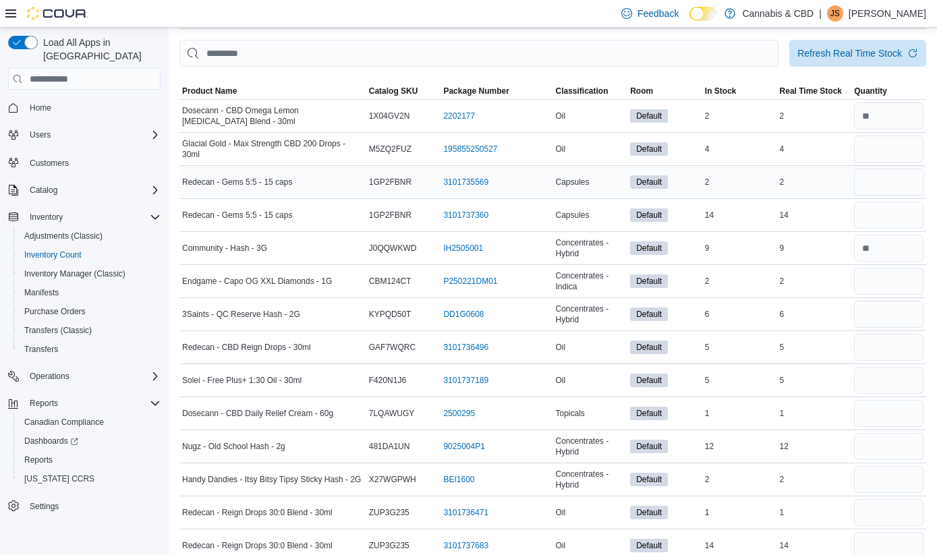
scroll to position [78, 0]
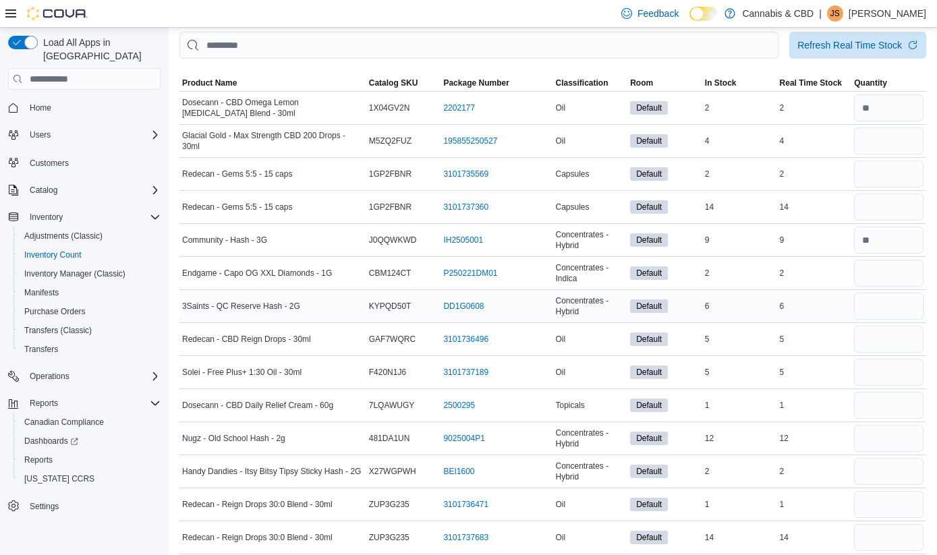
type input "*"
click at [869, 302] on input "number" at bounding box center [889, 306] width 70 height 27
type input "*"
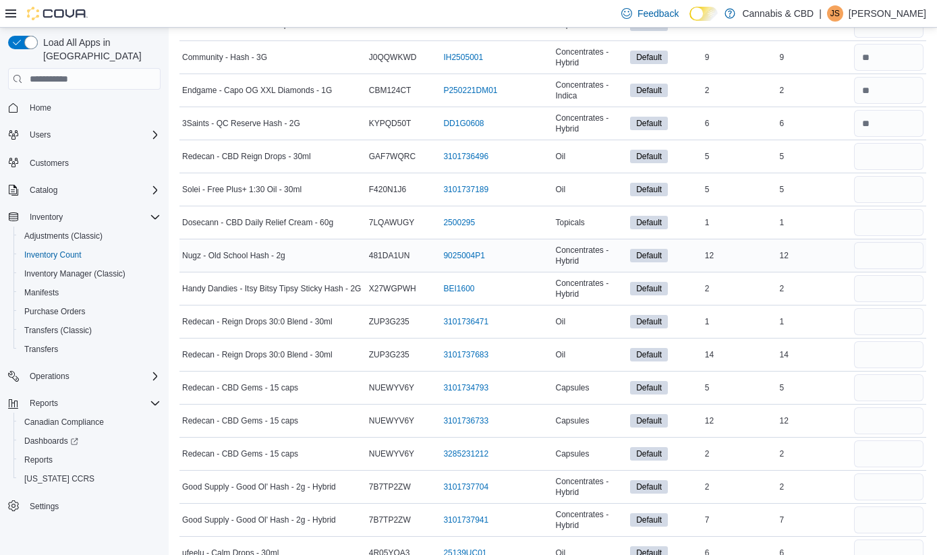
scroll to position [262, 0]
click at [877, 249] on input "number" at bounding box center [889, 254] width 70 height 27
type input "**"
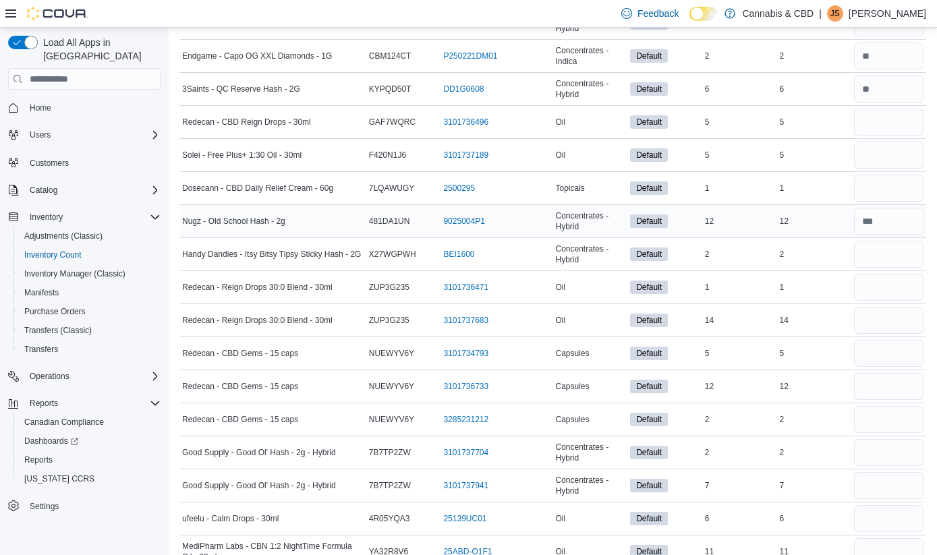
scroll to position [305, 0]
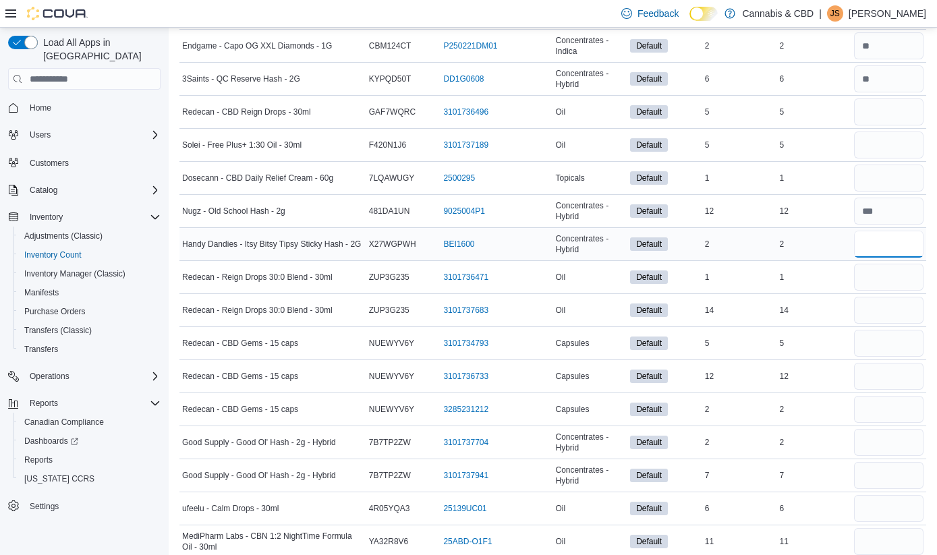
click at [876, 246] on input "number" at bounding box center [889, 244] width 70 height 27
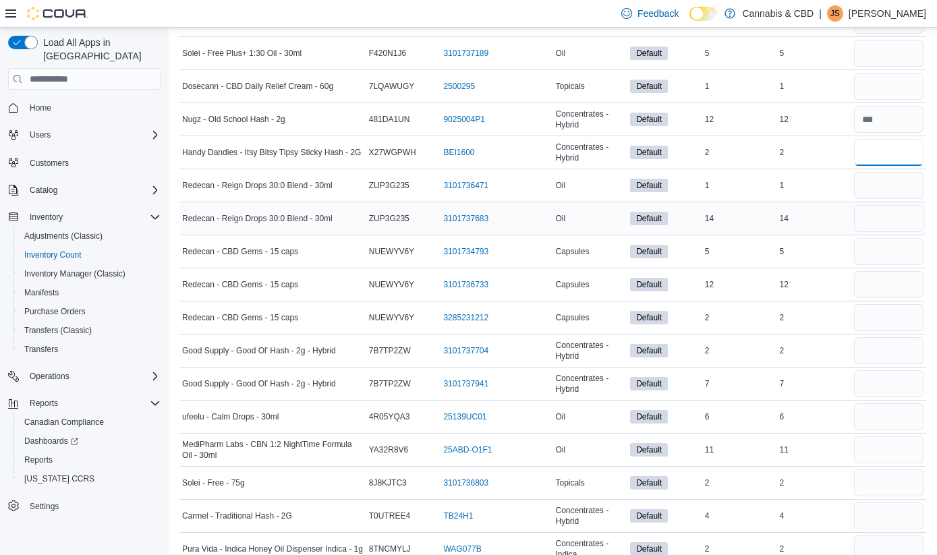
scroll to position [405, 0]
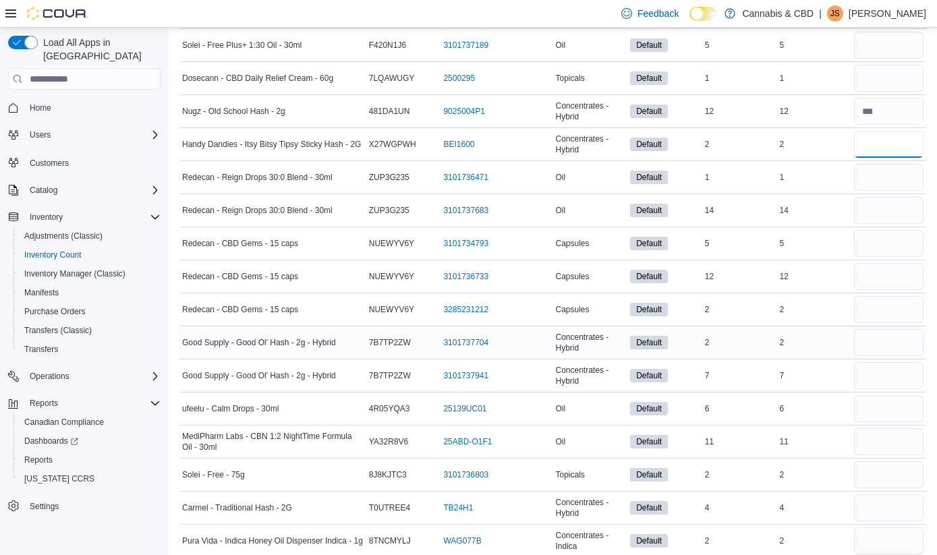
type input "*"
click at [889, 348] on input "number" at bounding box center [889, 342] width 70 height 27
type input "*"
click at [891, 377] on input "number" at bounding box center [889, 375] width 70 height 27
type input "*"
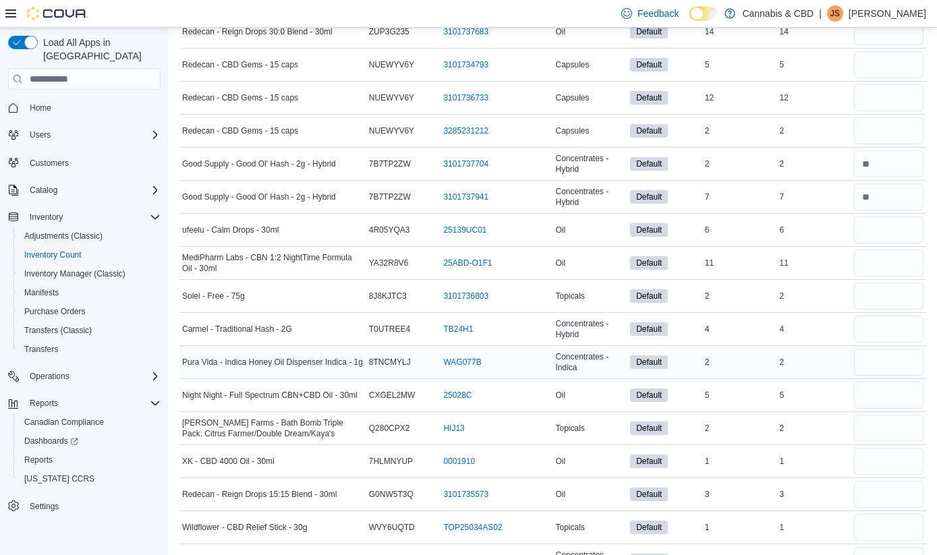
scroll to position [584, 0]
click at [873, 332] on input "number" at bounding box center [889, 328] width 70 height 27
type input "*"
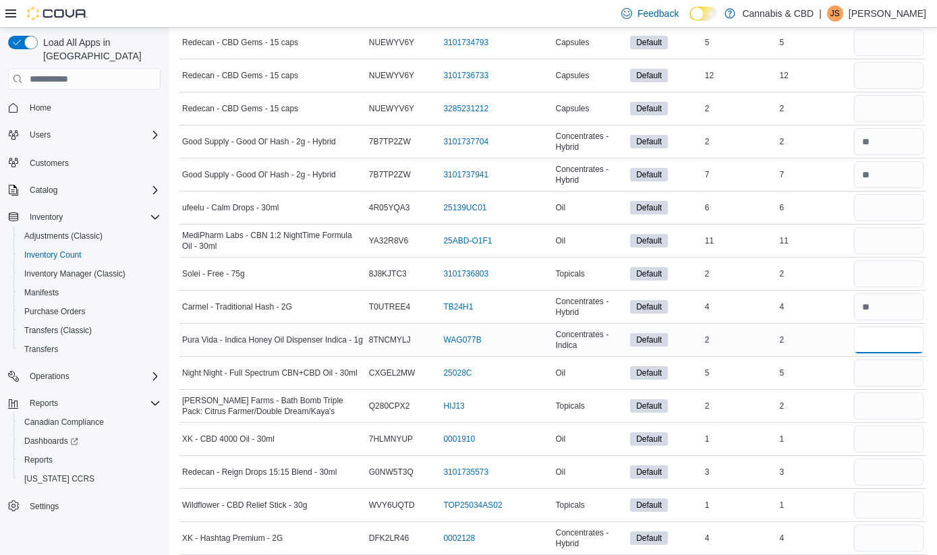
click at [872, 337] on input "number" at bounding box center [889, 340] width 70 height 27
type input "*"
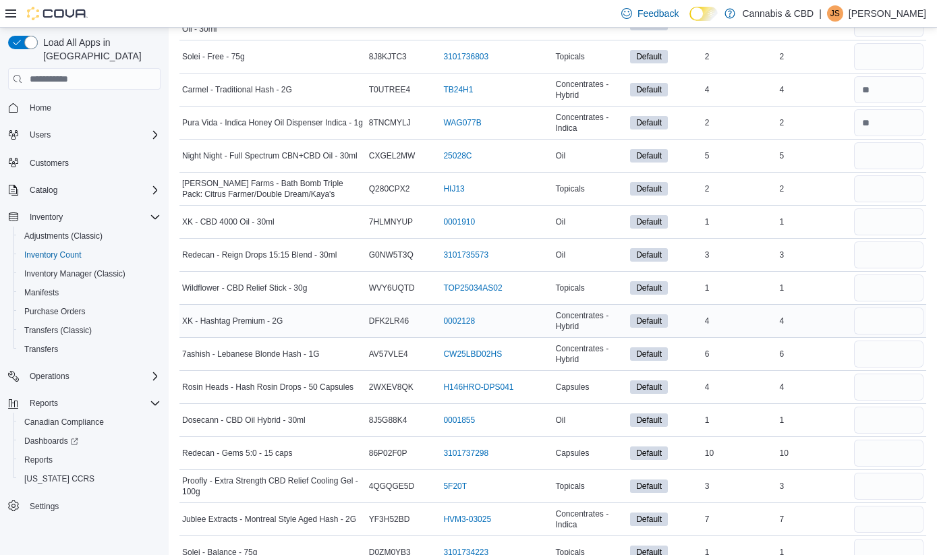
scroll to position [827, 0]
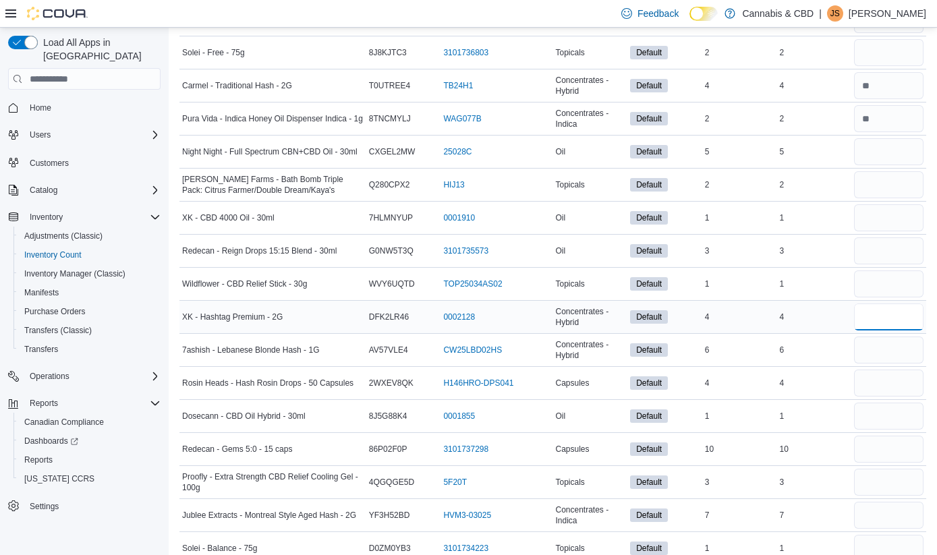
click at [875, 315] on input "number" at bounding box center [889, 317] width 70 height 27
type input "*"
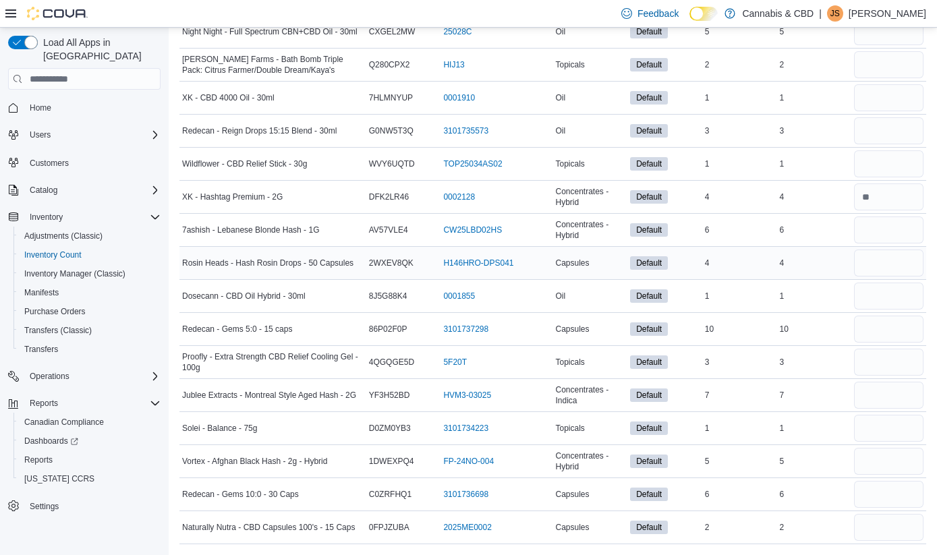
scroll to position [948, 0]
click at [883, 391] on input "number" at bounding box center [889, 395] width 70 height 27
type input "*"
click at [880, 468] on input "number" at bounding box center [889, 461] width 70 height 27
type input "*"
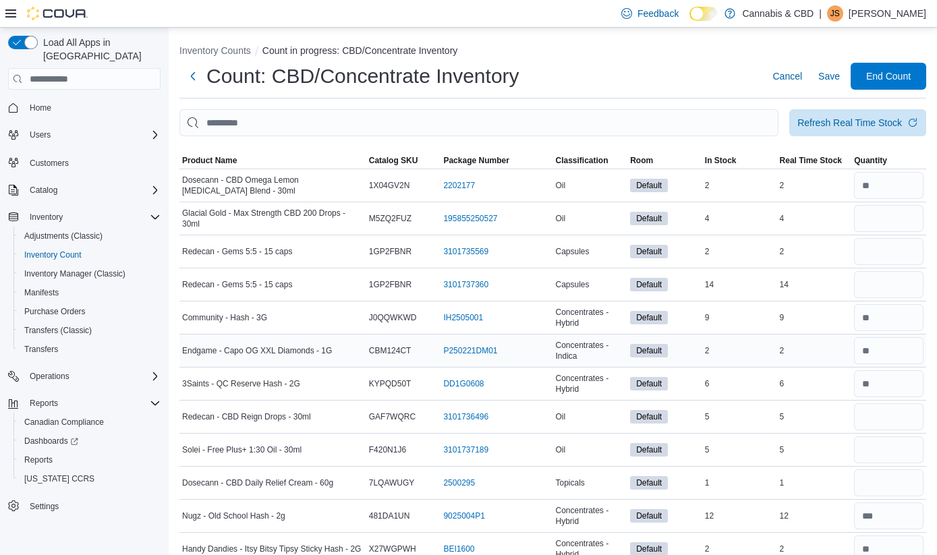
scroll to position [0, 0]
click at [894, 220] on input "number" at bounding box center [889, 218] width 70 height 27
type input "*"
click at [891, 252] on input "number" at bounding box center [889, 251] width 70 height 27
type input "*"
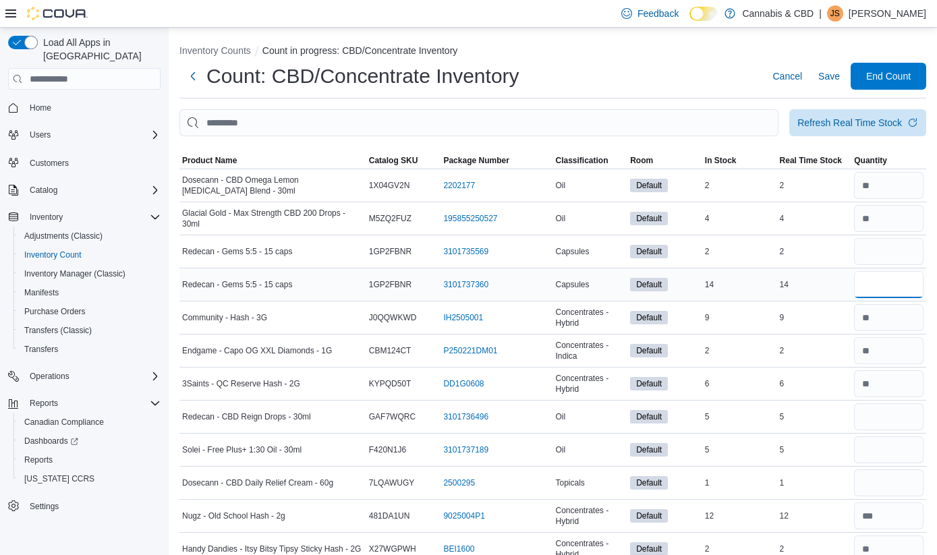
click at [892, 282] on input "number" at bounding box center [889, 284] width 70 height 27
type input "**"
click at [887, 412] on input "number" at bounding box center [889, 417] width 70 height 27
type input "*"
click at [887, 450] on input "number" at bounding box center [889, 450] width 70 height 27
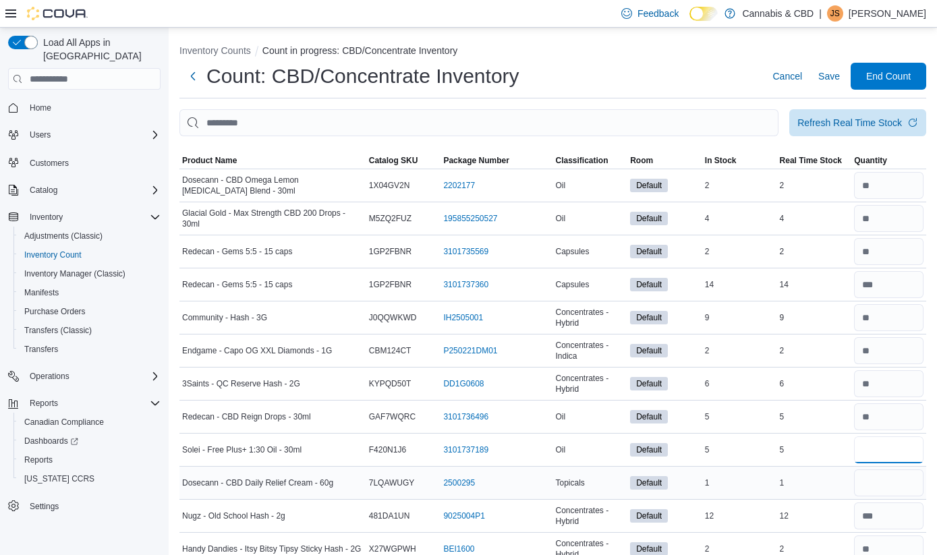
type input "*"
click at [888, 480] on input "number" at bounding box center [889, 483] width 70 height 27
type input "*"
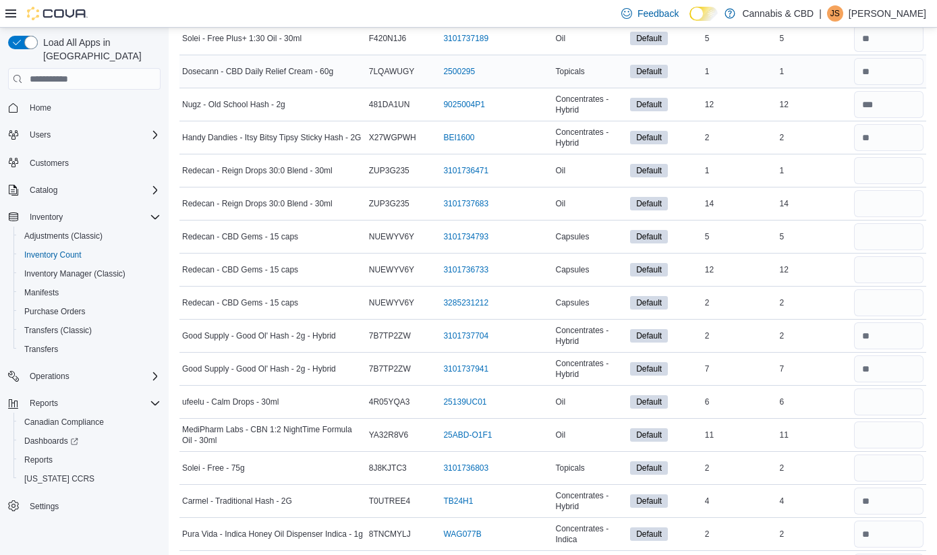
scroll to position [445, 0]
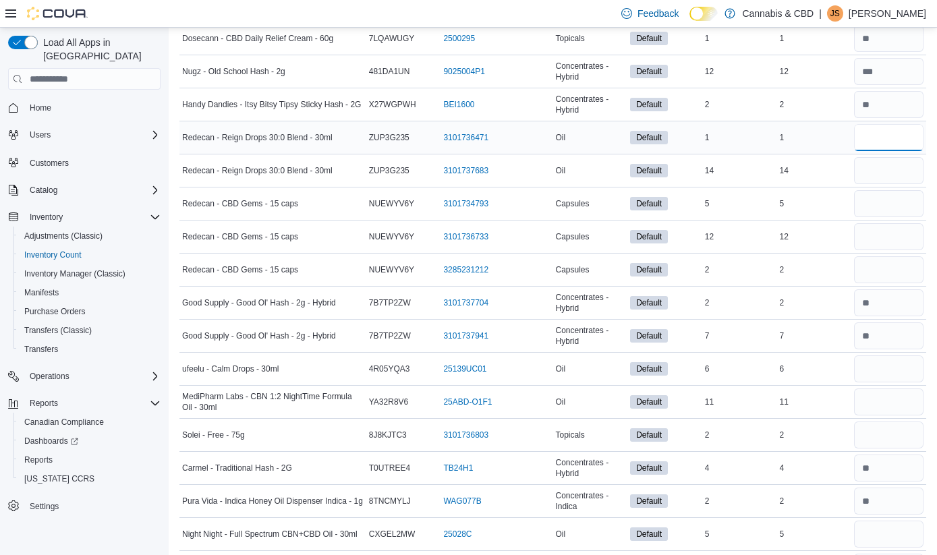
click at [871, 140] on input "number" at bounding box center [889, 137] width 70 height 27
type input "*"
click at [873, 171] on input "number" at bounding box center [889, 170] width 70 height 27
type input "**"
click at [867, 206] on input "number" at bounding box center [889, 203] width 70 height 27
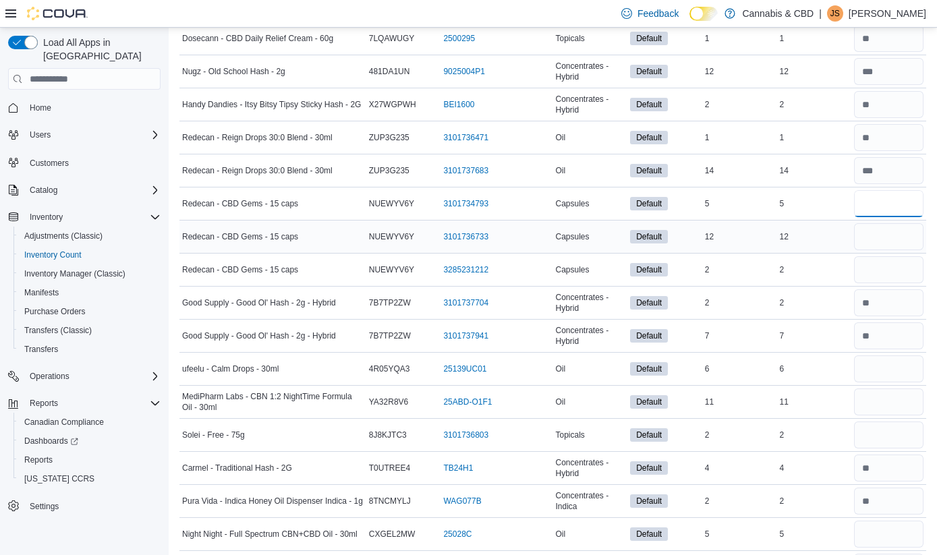
type input "*"
click at [871, 241] on input "number" at bounding box center [889, 236] width 70 height 27
type input "**"
click at [879, 279] on input "number" at bounding box center [889, 269] width 70 height 27
type input "*"
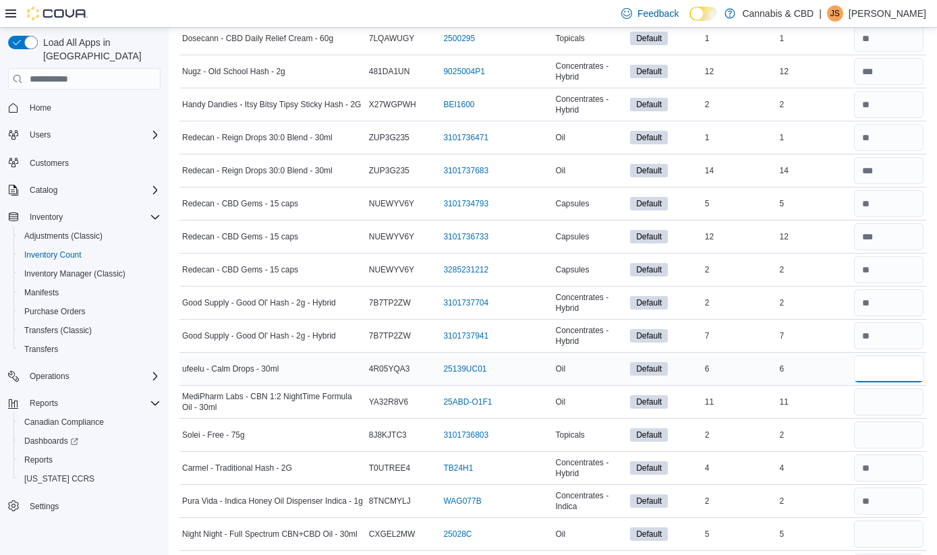
click at [886, 368] on input "number" at bounding box center [889, 369] width 70 height 27
type input "*"
click at [883, 396] on input "number" at bounding box center [889, 402] width 70 height 27
type input "**"
click at [887, 433] on input "number" at bounding box center [889, 435] width 70 height 27
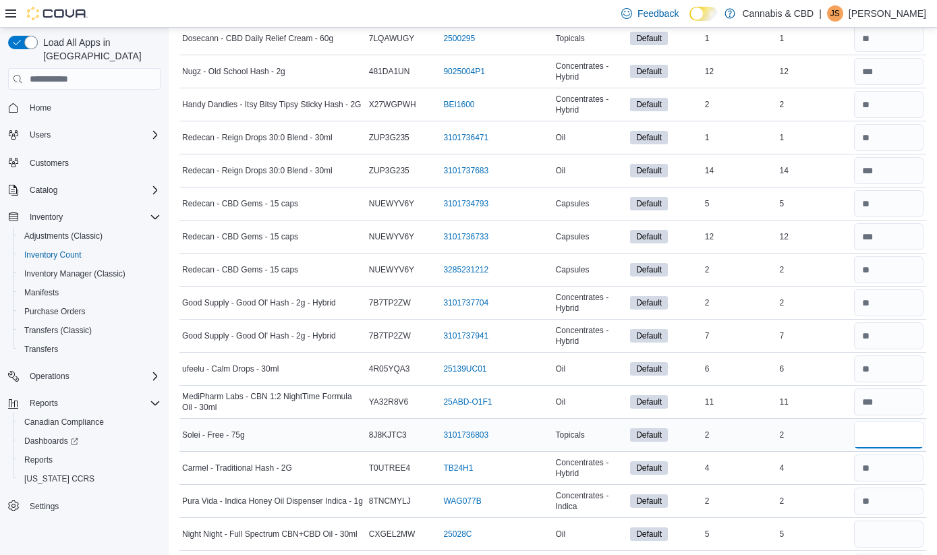
type input "*"
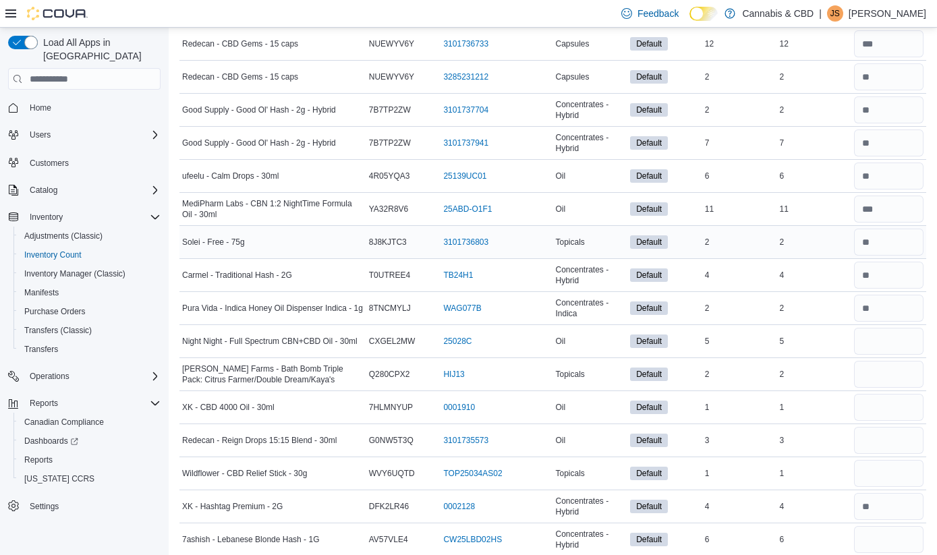
scroll to position [639, 0]
click at [886, 349] on input "number" at bounding box center [889, 340] width 70 height 27
type input "*"
click at [887, 373] on input "number" at bounding box center [889, 373] width 70 height 27
type input "*"
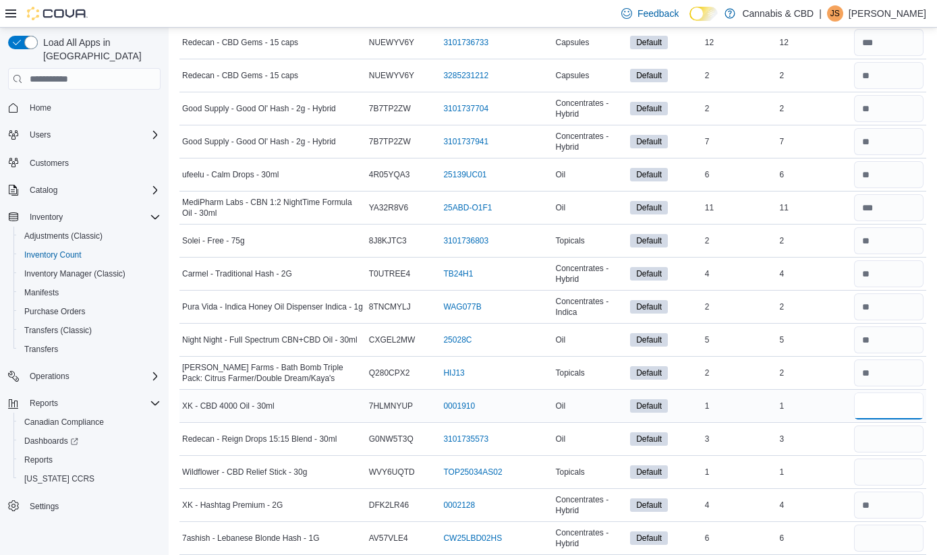
click at [883, 406] on input "number" at bounding box center [889, 406] width 70 height 27
type input "*"
click at [883, 435] on input "number" at bounding box center [889, 439] width 70 height 27
type input "*"
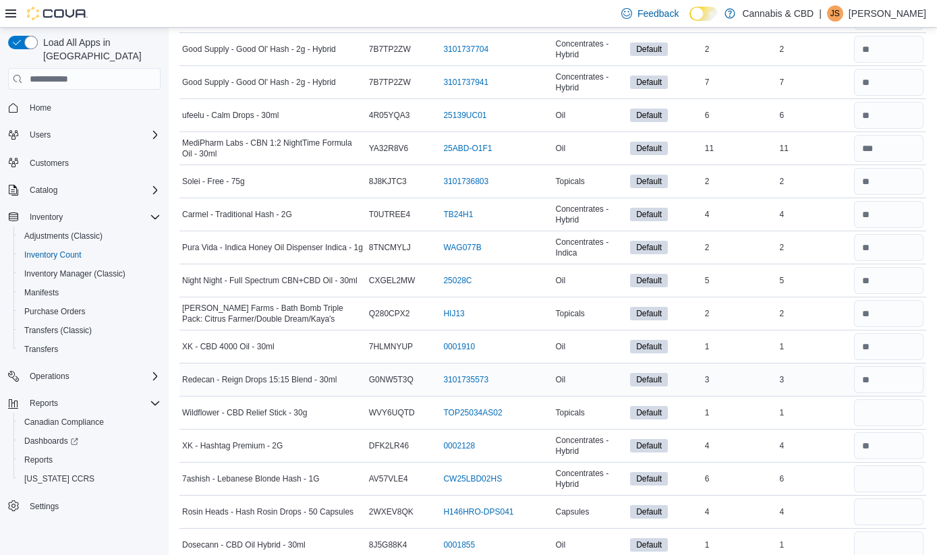
scroll to position [701, 0]
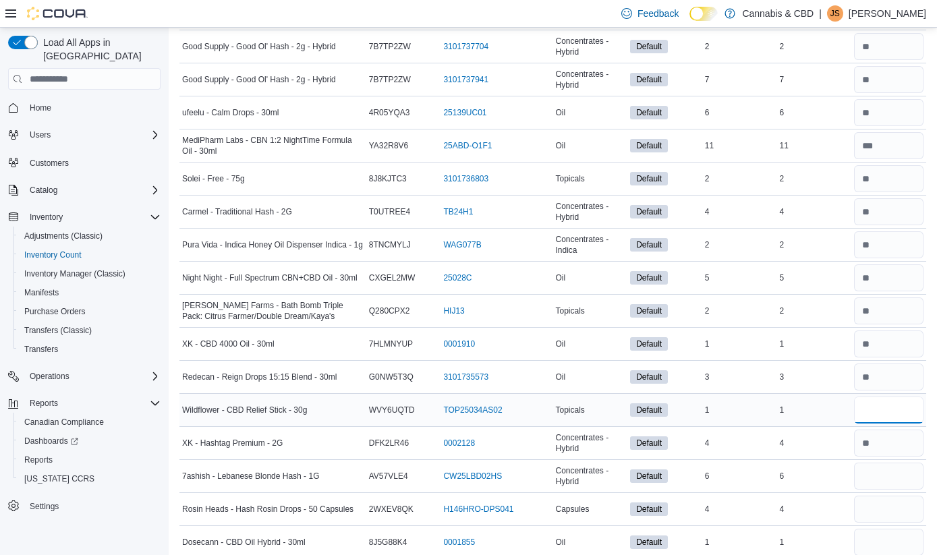
click at [882, 408] on input "number" at bounding box center [889, 410] width 70 height 27
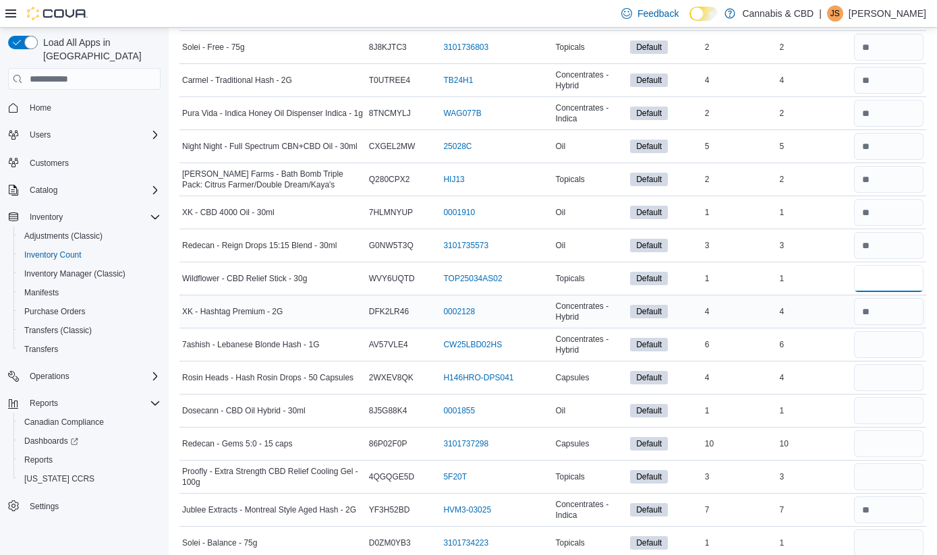
scroll to position [856, 0]
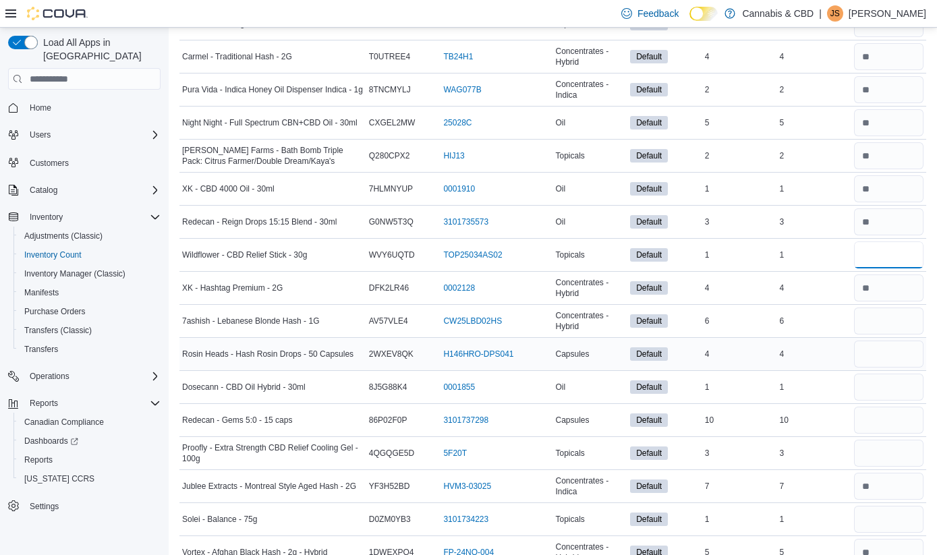
type input "*"
click at [881, 352] on input "number" at bounding box center [889, 354] width 70 height 27
type input "*"
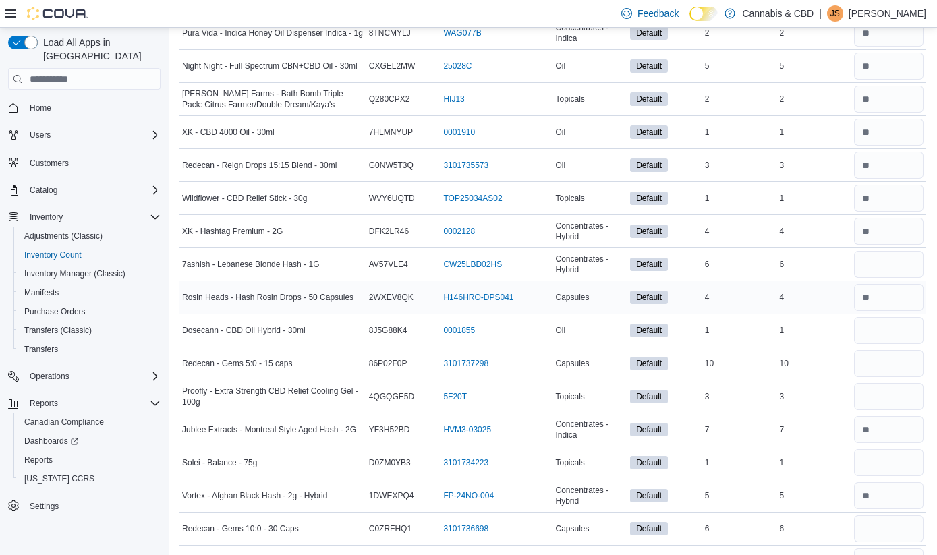
scroll to position [914, 0]
click at [872, 359] on input "number" at bounding box center [889, 362] width 70 height 27
type input "**"
click at [871, 392] on input "number" at bounding box center [889, 395] width 70 height 27
type input "*"
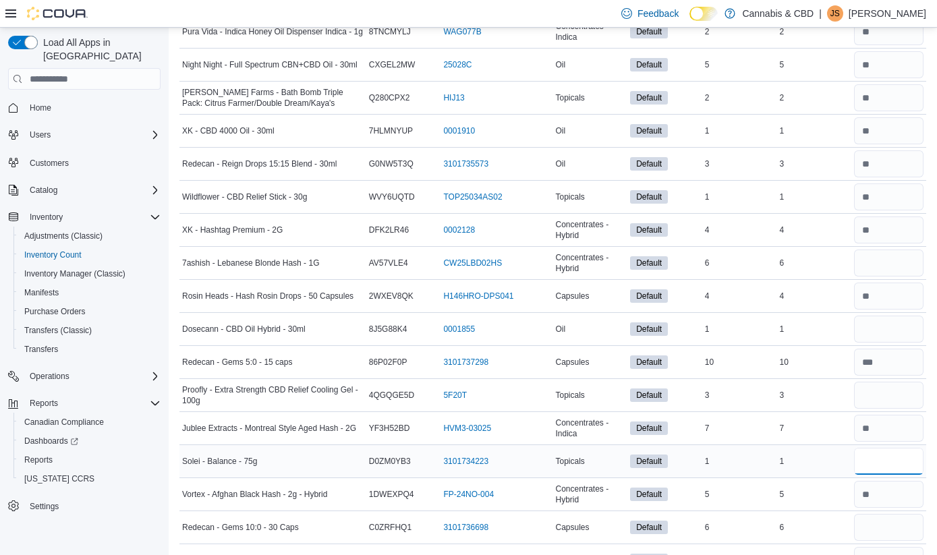
click at [875, 467] on input "number" at bounding box center [889, 461] width 70 height 27
type input "*"
click at [884, 532] on input "number" at bounding box center [889, 527] width 70 height 27
type input "*"
click at [883, 329] on input "number" at bounding box center [889, 329] width 70 height 27
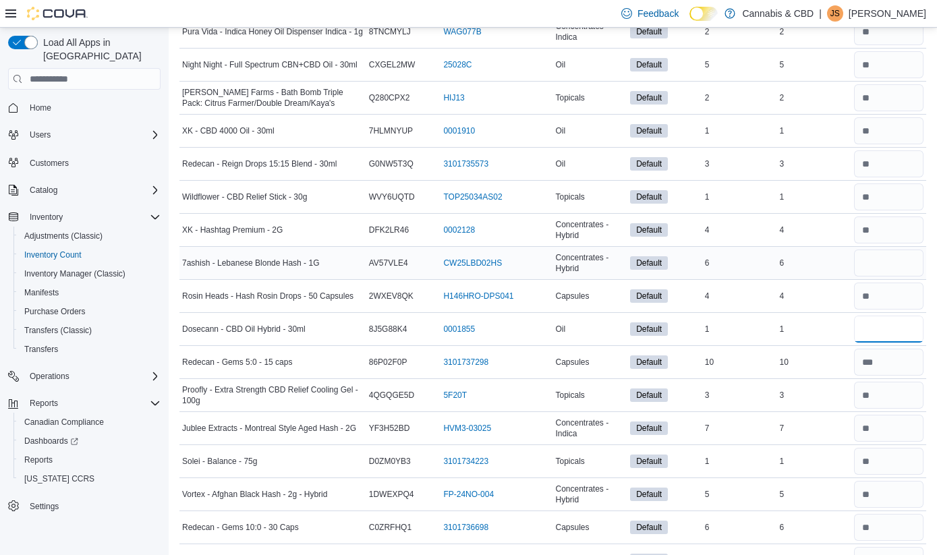
type input "*"
click at [893, 263] on input "number" at bounding box center [889, 263] width 70 height 27
type input "*"
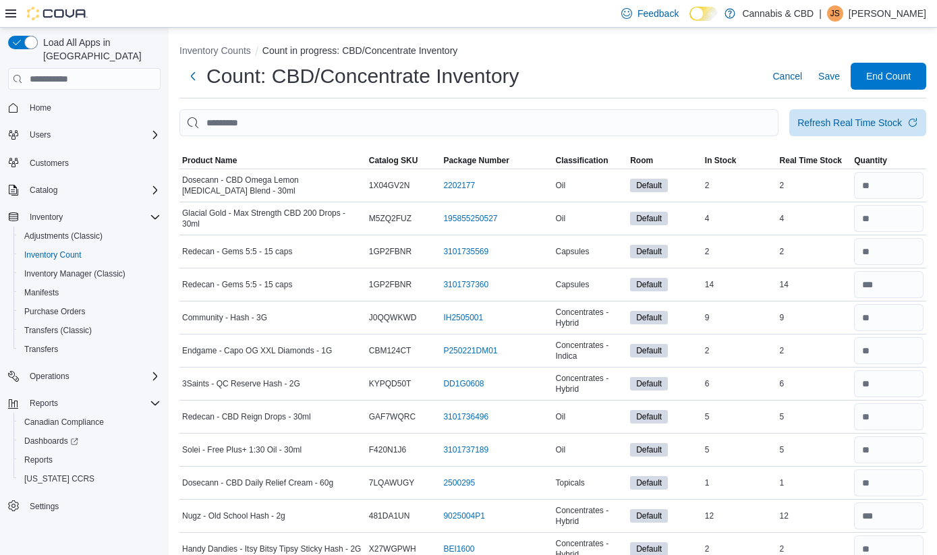
scroll to position [0, 0]
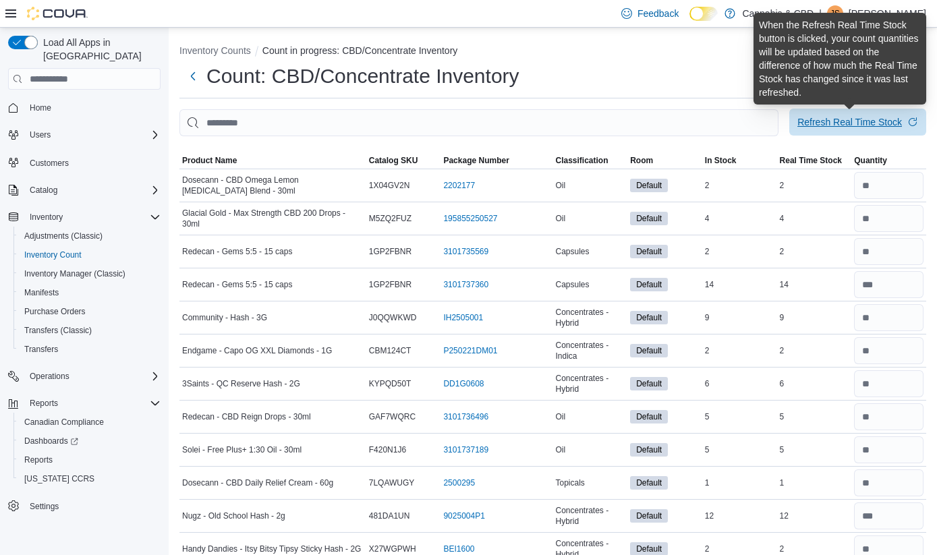
click at [844, 119] on div "Refresh Real Time Stock" at bounding box center [850, 121] width 105 height 13
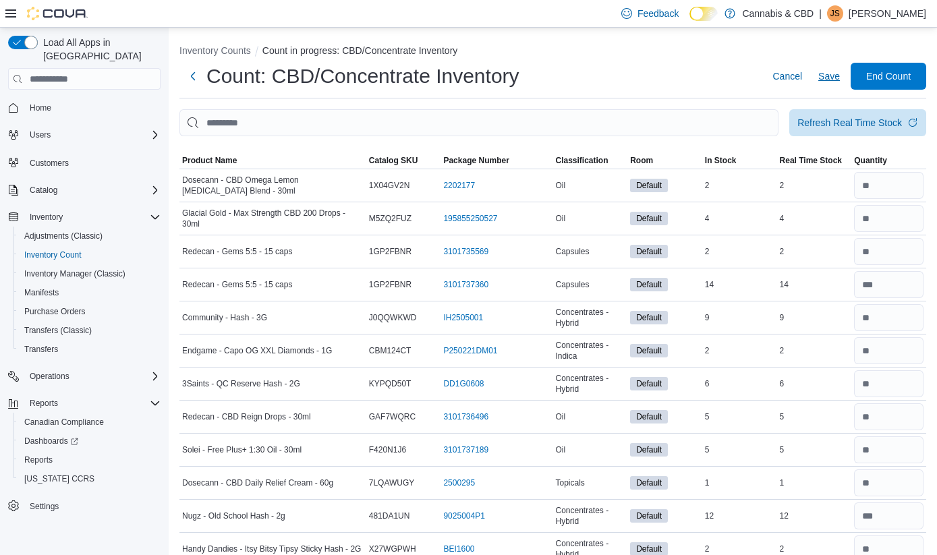
click at [831, 79] on span "Save" at bounding box center [830, 76] width 22 height 13
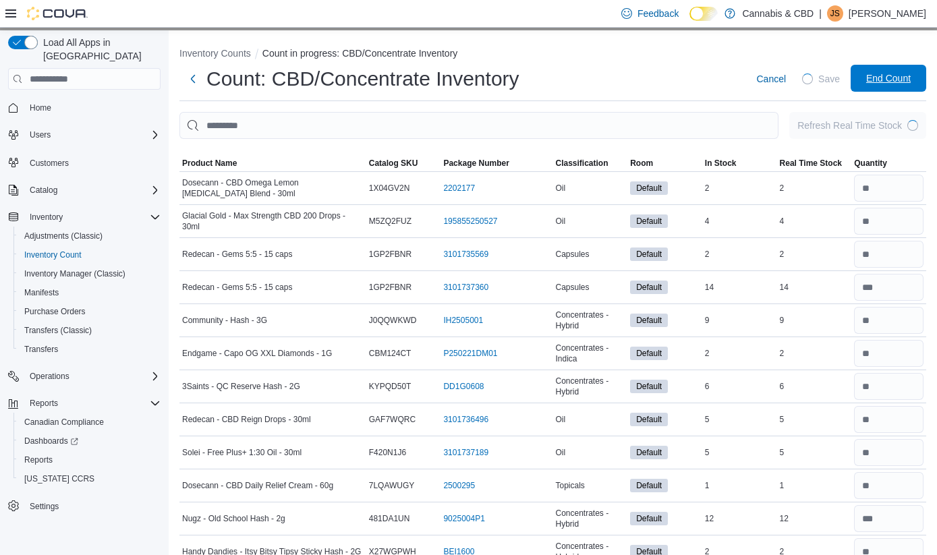
click at [894, 77] on span "End Count" at bounding box center [889, 78] width 45 height 13
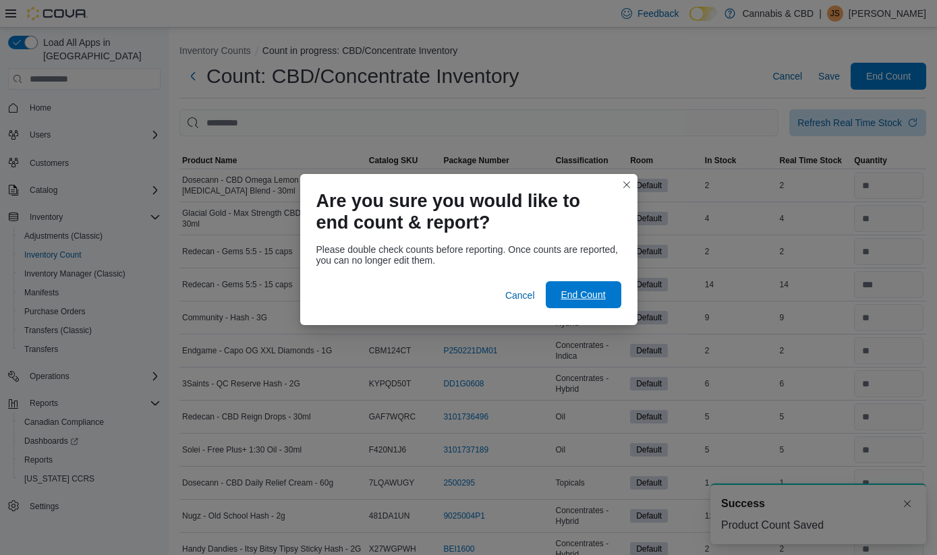
click at [586, 295] on span "End Count" at bounding box center [583, 294] width 45 height 13
click at [592, 292] on span "End Count" at bounding box center [583, 294] width 45 height 13
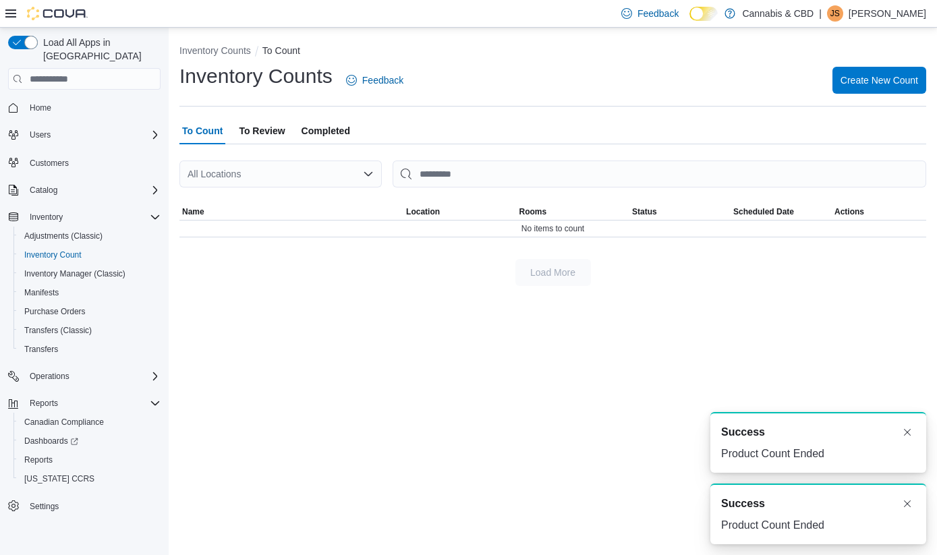
click at [275, 129] on span "To Review" at bounding box center [262, 130] width 46 height 27
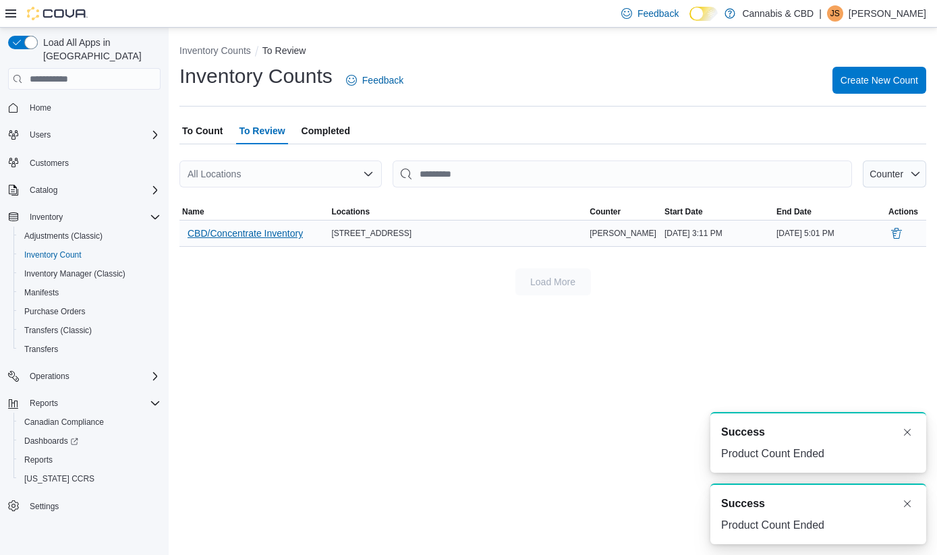
click at [266, 232] on span "CBD/Concentrate Inventory" at bounding box center [245, 233] width 115 height 13
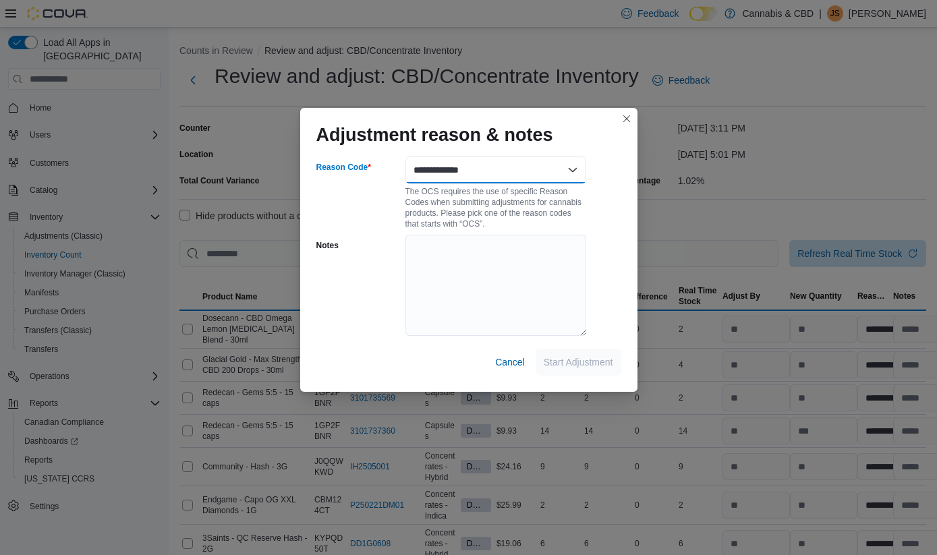
select select "**********"
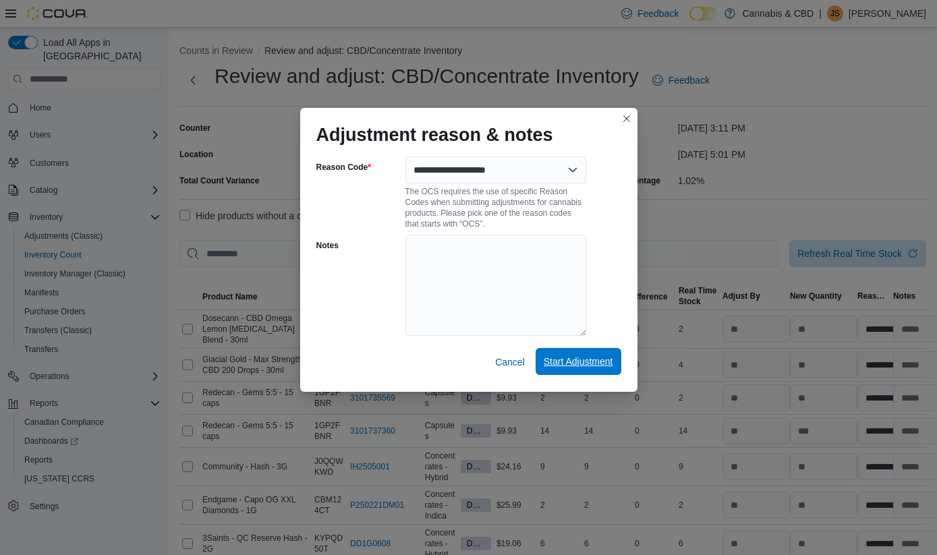
click at [578, 355] on span "Start Adjustment" at bounding box center [579, 361] width 70 height 27
select select "**********"
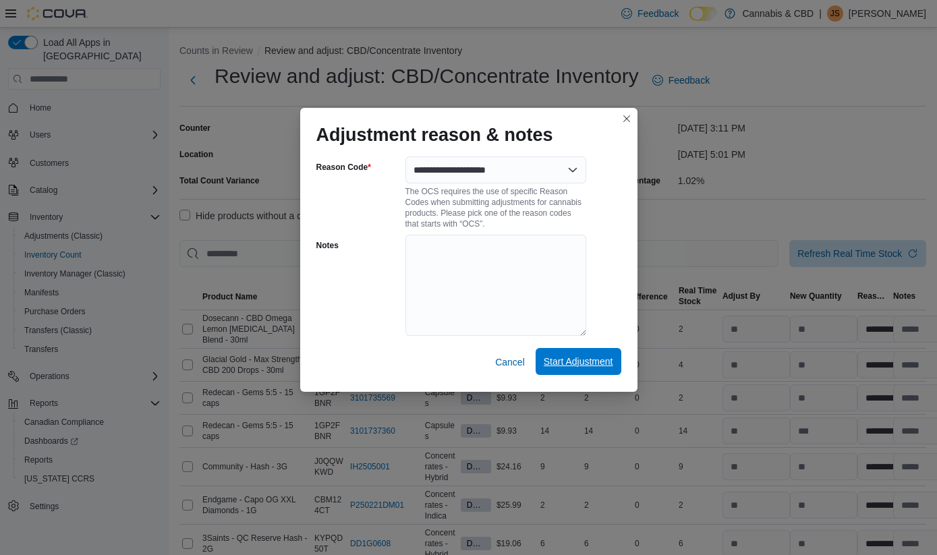
select select "**********"
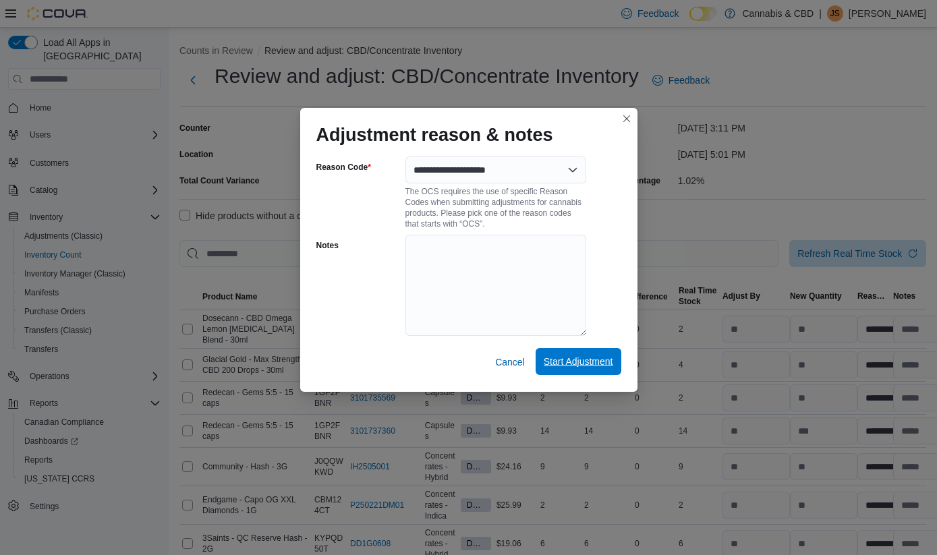
select select "**********"
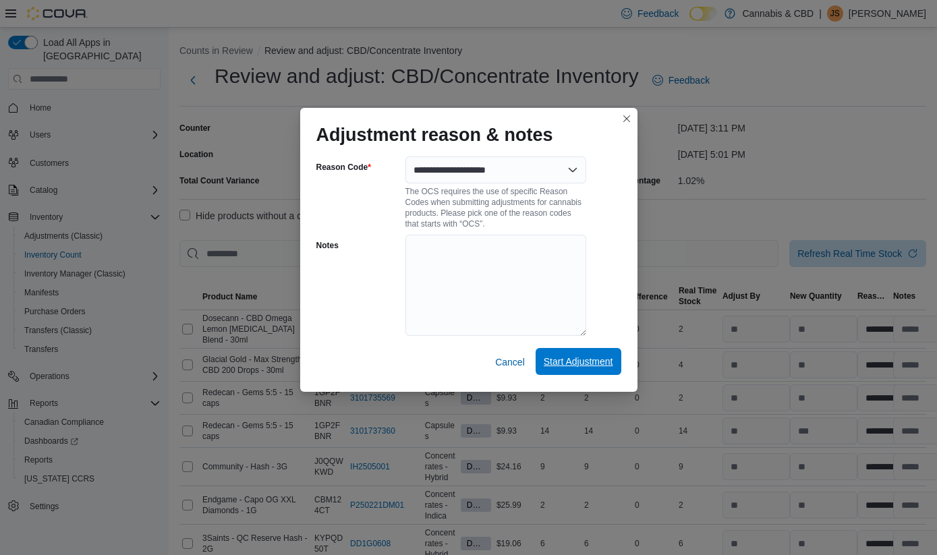
select select "**********"
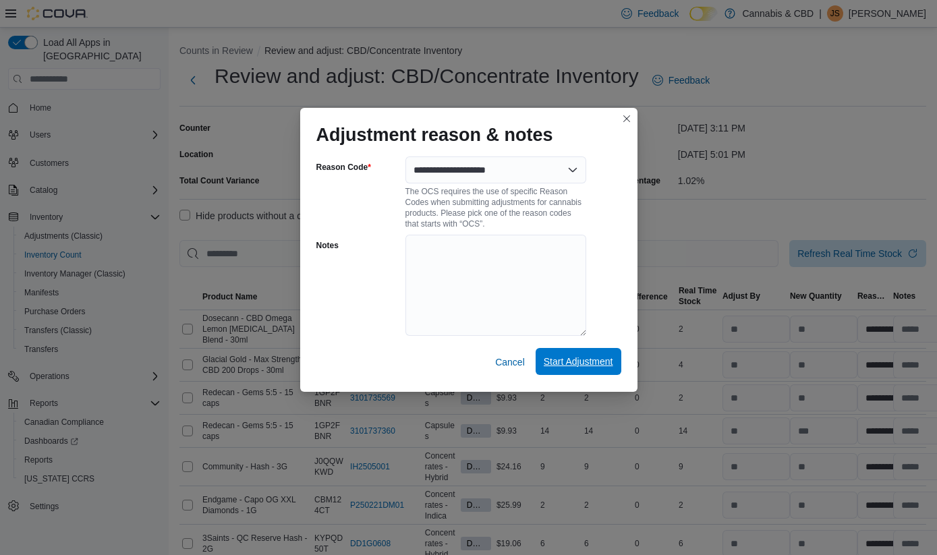
select select "**********"
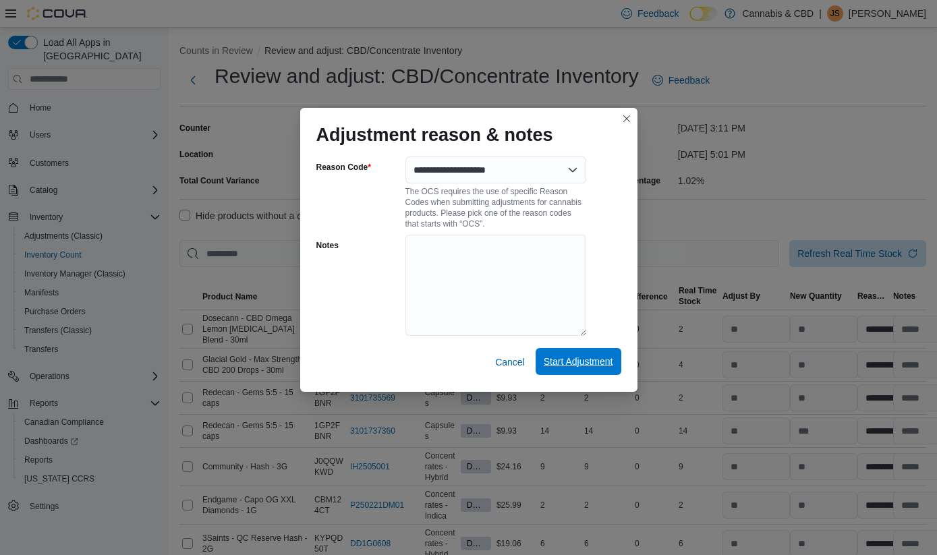
select select "**********"
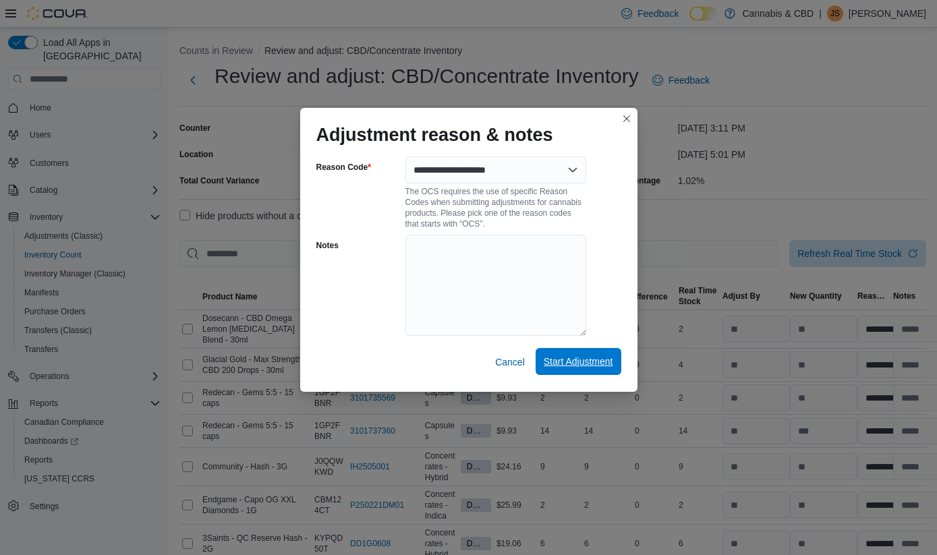
select select "**********"
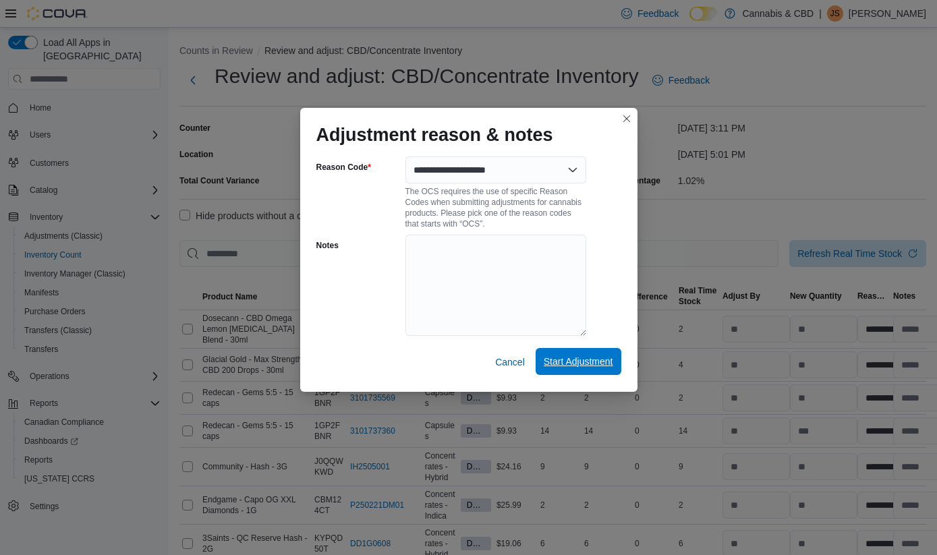
select select "**********"
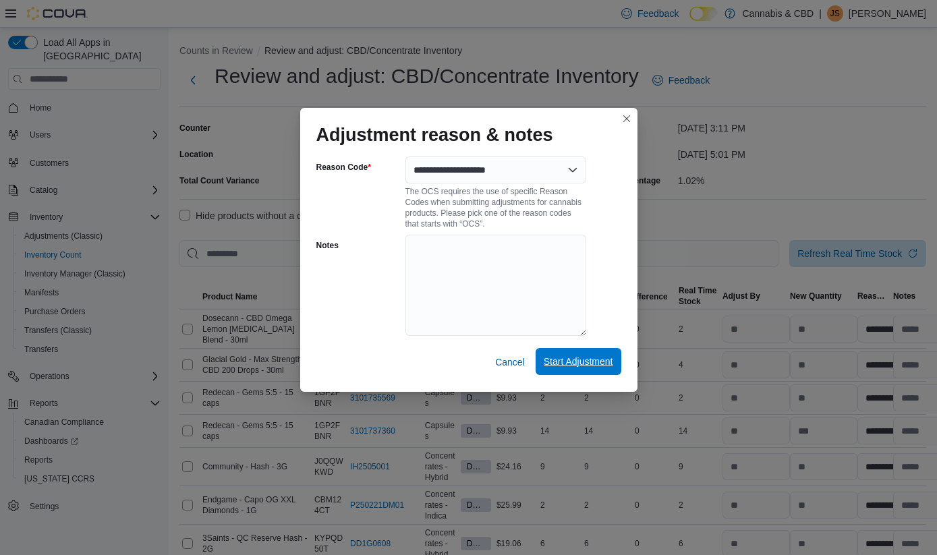
select select "**********"
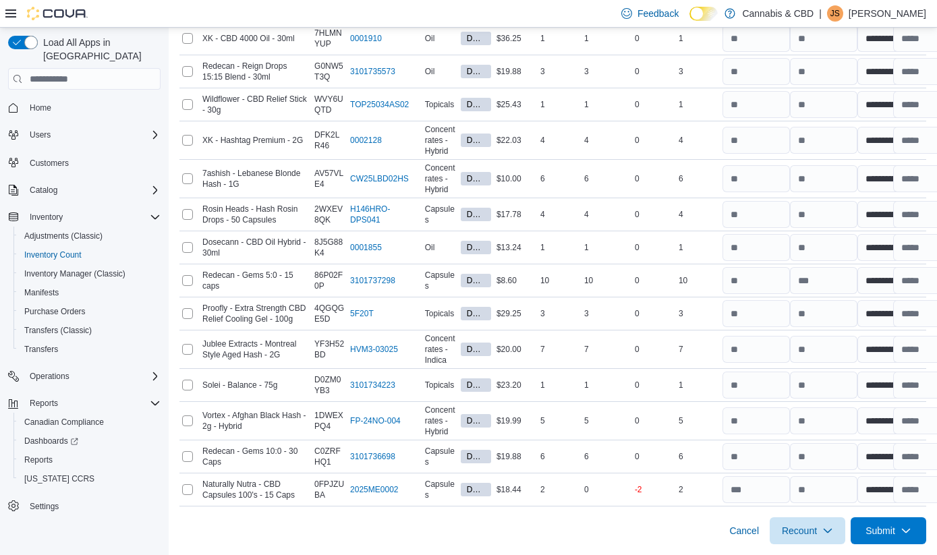
scroll to position [1217, 0]
click at [800, 531] on span "Recount" at bounding box center [799, 530] width 35 height 13
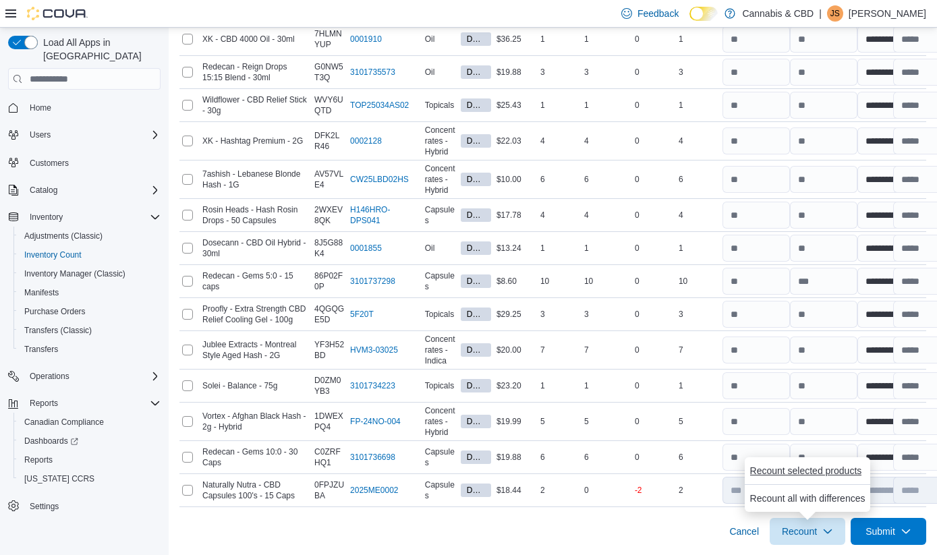
click at [792, 472] on span "Recount selected products" at bounding box center [806, 470] width 112 height 13
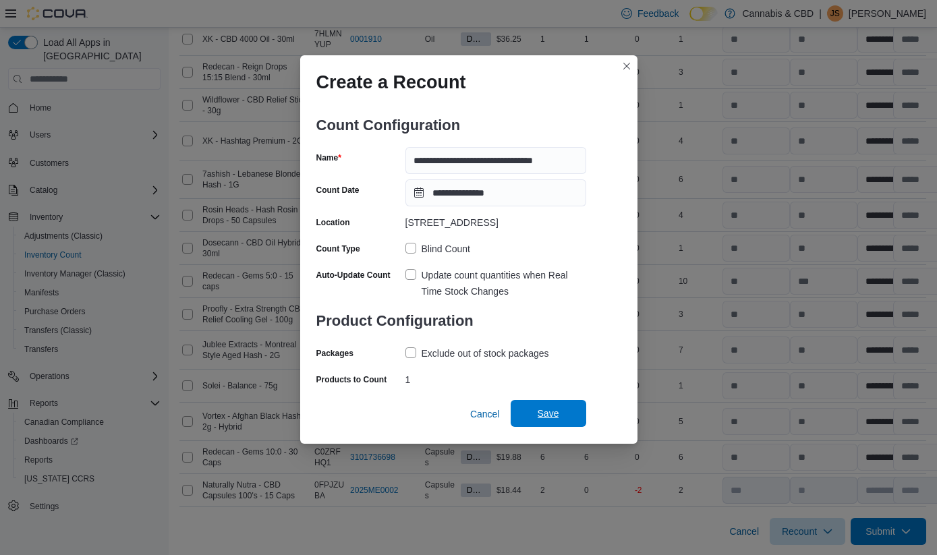
click at [542, 417] on span "Save" at bounding box center [549, 413] width 22 height 13
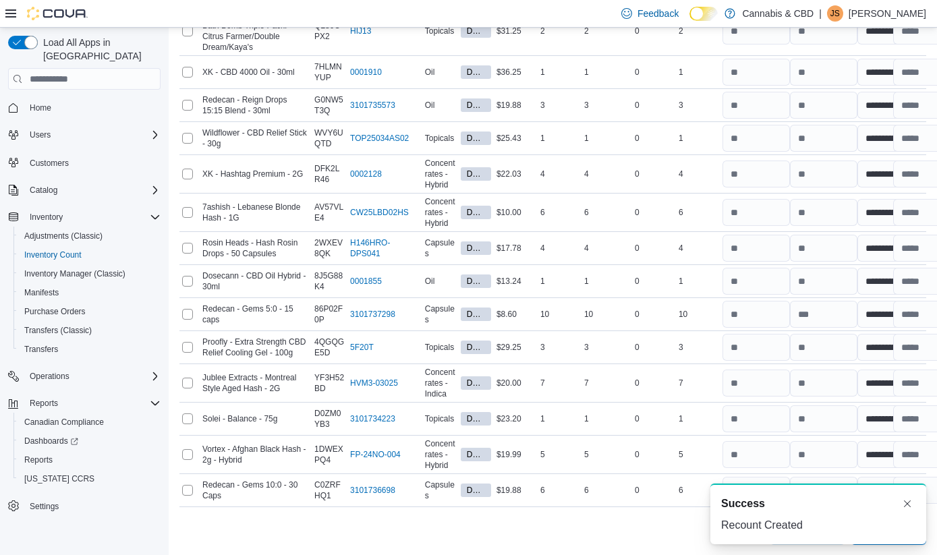
scroll to position [0, 0]
click at [909, 499] on button "Dismiss toast" at bounding box center [908, 503] width 16 height 16
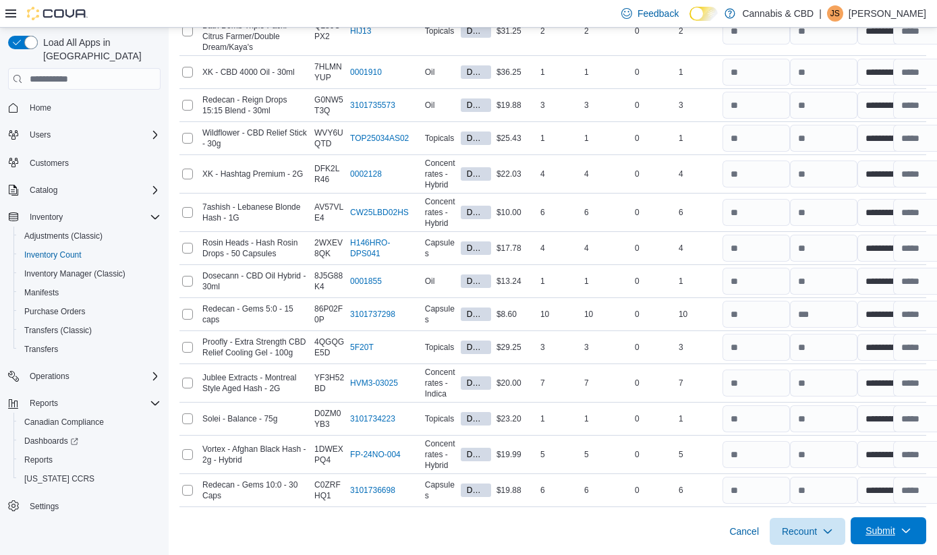
click at [902, 539] on span "Submit" at bounding box center [888, 531] width 59 height 27
click at [866, 477] on span "Submit Adjustments" at bounding box center [846, 470] width 84 height 13
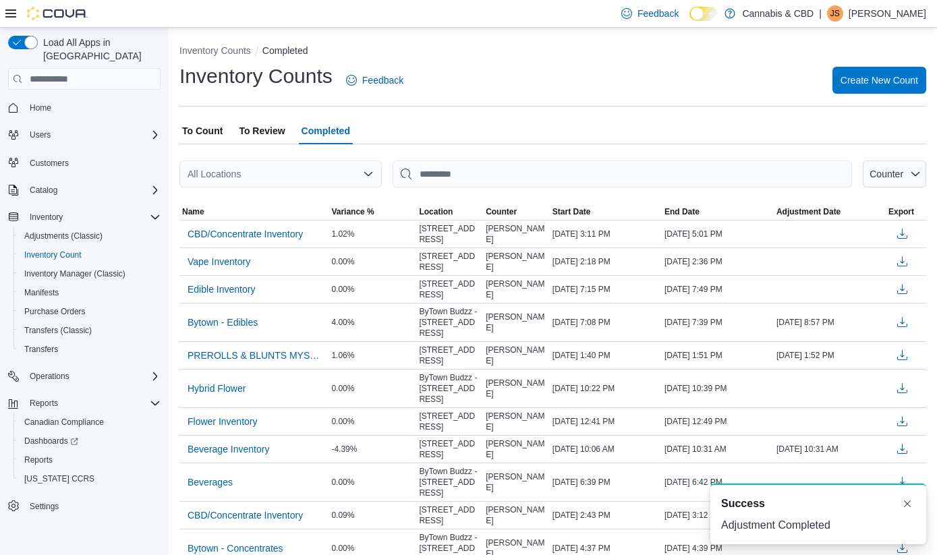
click at [274, 132] on span "To Review" at bounding box center [262, 130] width 46 height 27
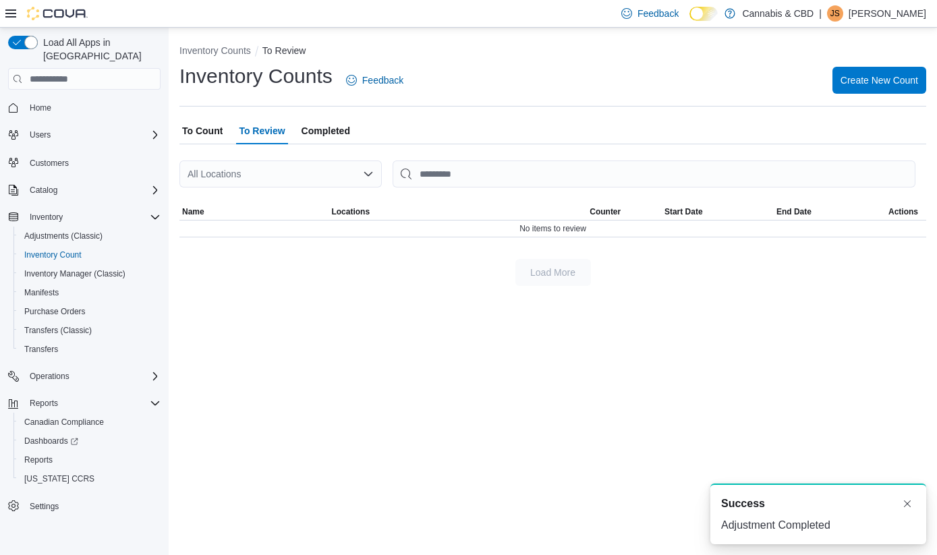
click at [221, 129] on span "To Count" at bounding box center [202, 130] width 40 height 27
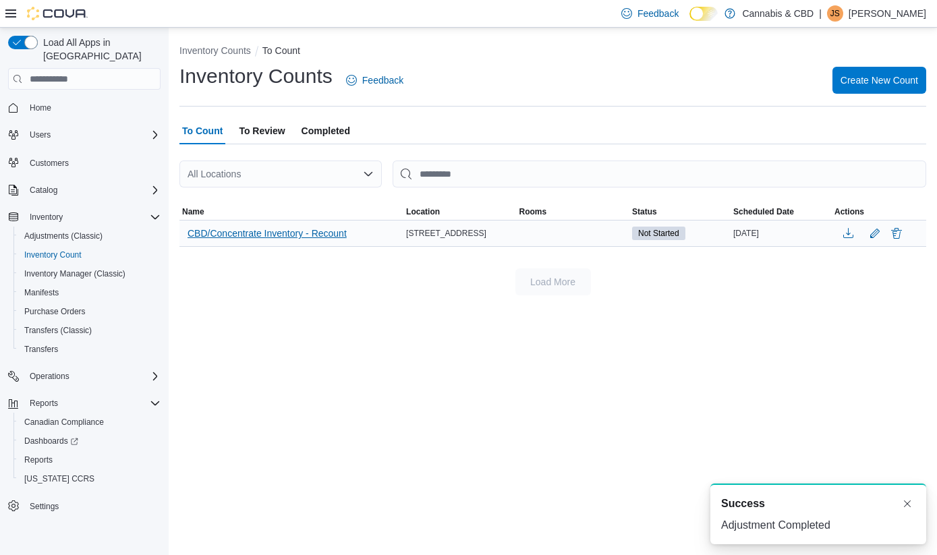
click at [276, 231] on span "CBD/Concentrate Inventory - Recount" at bounding box center [267, 233] width 159 height 13
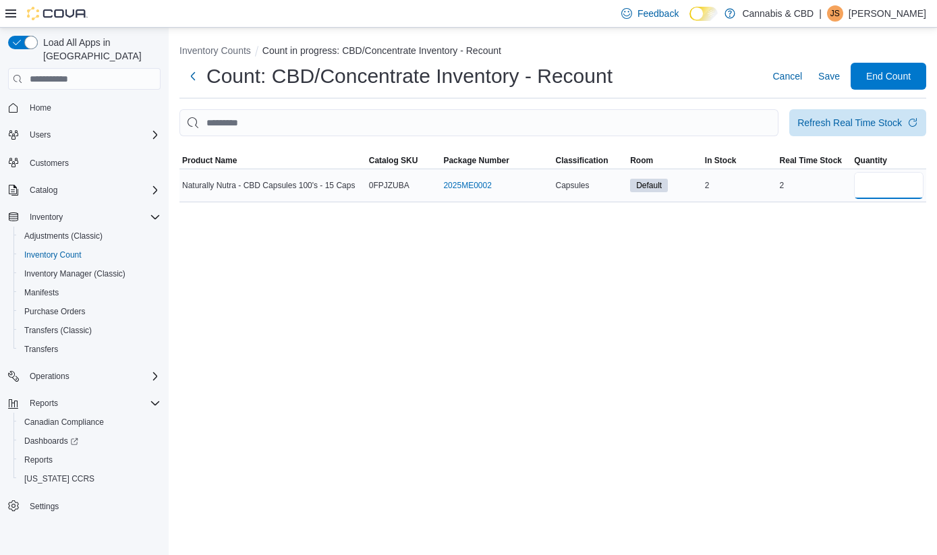
click at [880, 188] on input "number" at bounding box center [889, 185] width 70 height 27
type input "*"
click at [840, 78] on button "Save" at bounding box center [829, 76] width 32 height 27
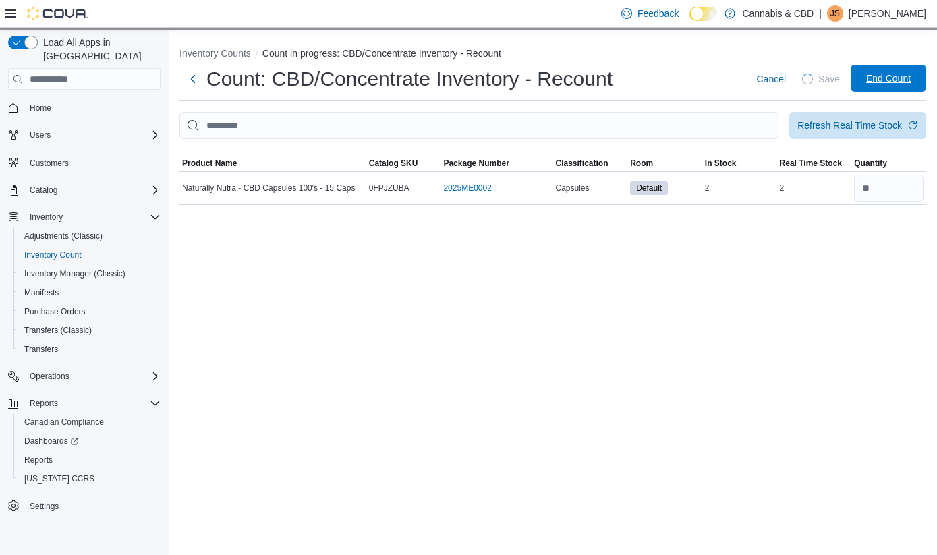
click at [881, 80] on span "End Count" at bounding box center [889, 78] width 45 height 13
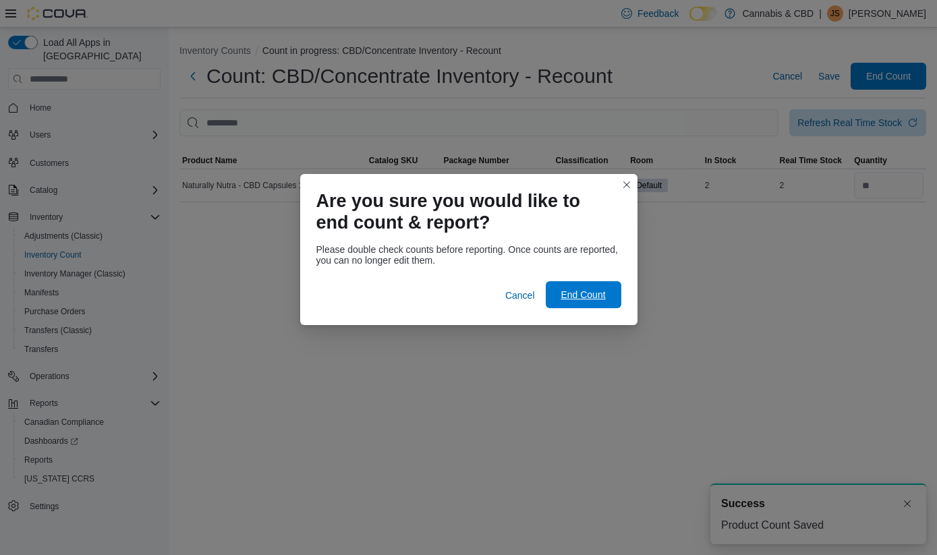
click at [580, 294] on span "End Count" at bounding box center [583, 294] width 45 height 13
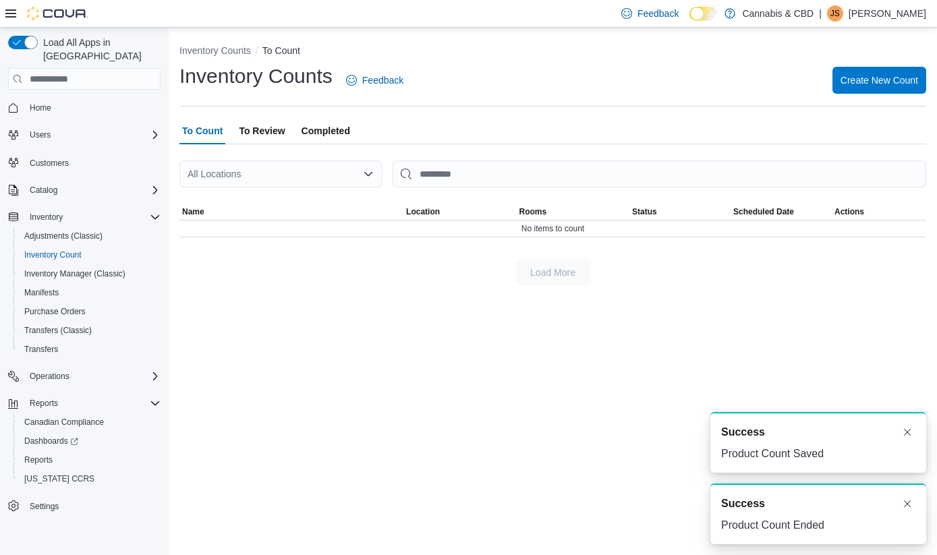
click at [269, 127] on span "To Review" at bounding box center [262, 130] width 46 height 27
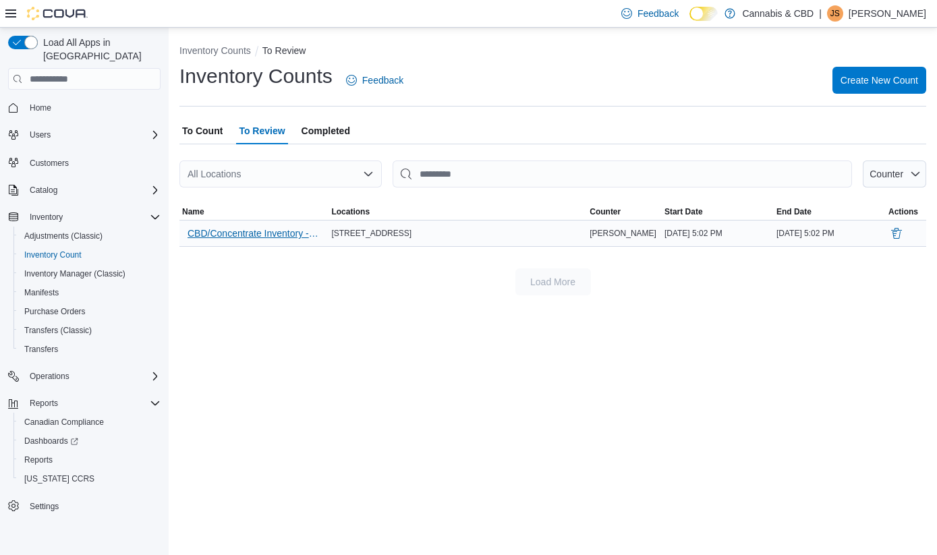
click at [256, 229] on span "CBD/Concentrate Inventory - Recount" at bounding box center [254, 233] width 133 height 13
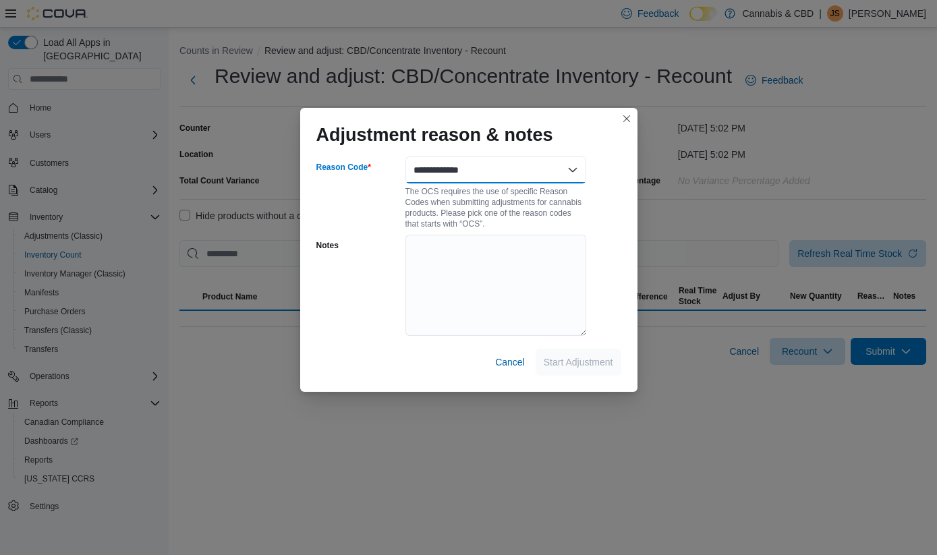
select select "**********"
click at [586, 354] on span "Start Adjustment" at bounding box center [579, 361] width 70 height 27
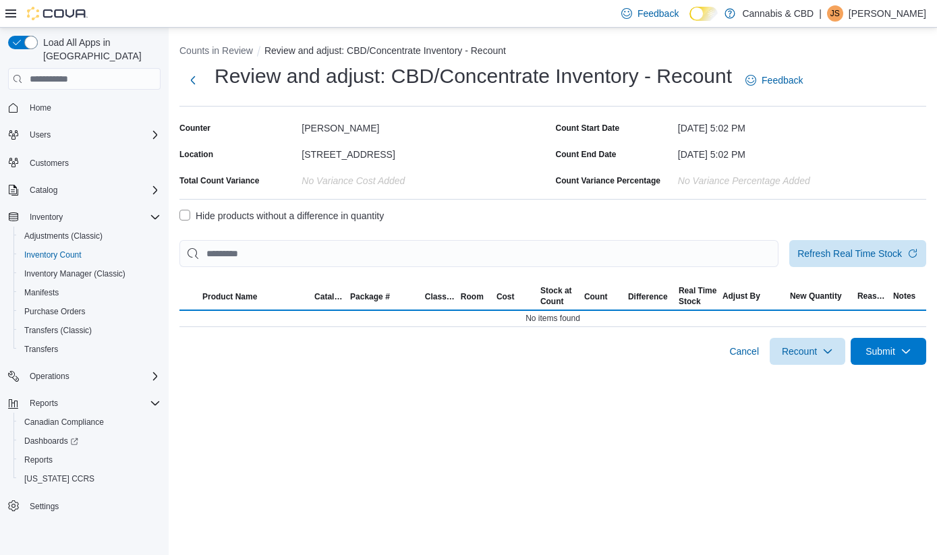
select select "**********"
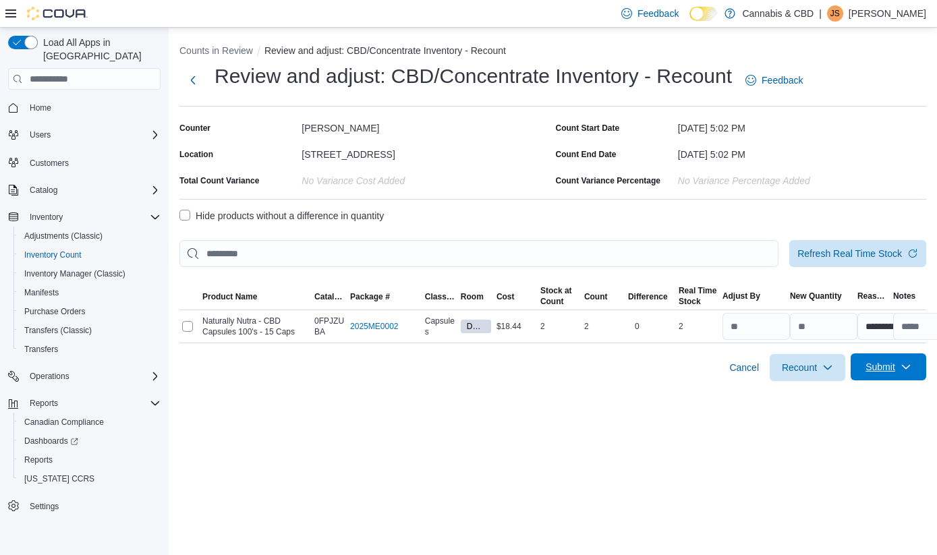
click at [891, 367] on span "Submit" at bounding box center [881, 366] width 30 height 13
click at [838, 402] on span "Submit Adjustments" at bounding box center [846, 399] width 84 height 13
